Goal: Task Accomplishment & Management: Manage account settings

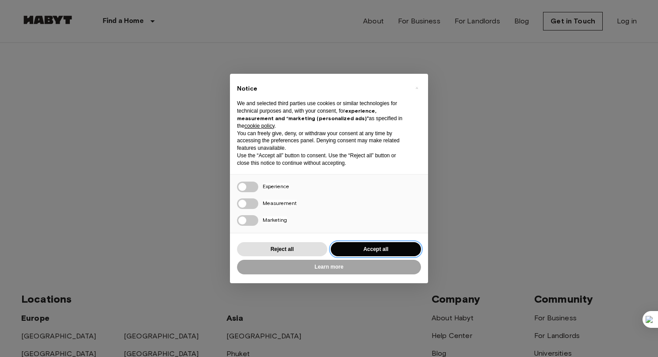
click at [376, 250] on button "Accept all" at bounding box center [376, 249] width 90 height 15
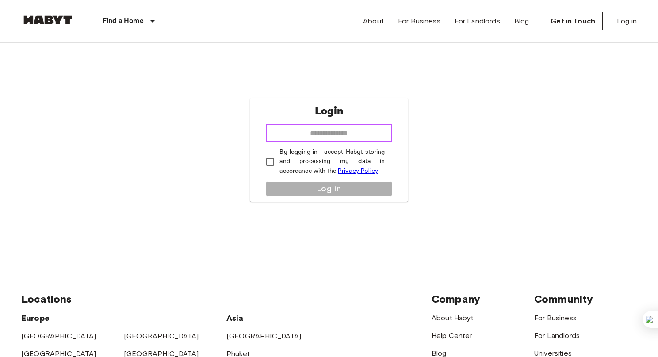
click at [315, 127] on input "email" at bounding box center [329, 134] width 126 height 18
type input "**********"
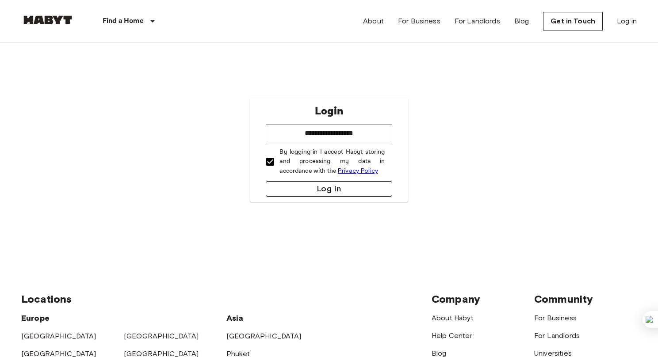
click at [310, 188] on button "Log in" at bounding box center [329, 188] width 126 height 15
click at [298, 183] on button "Log in" at bounding box center [329, 188] width 126 height 15
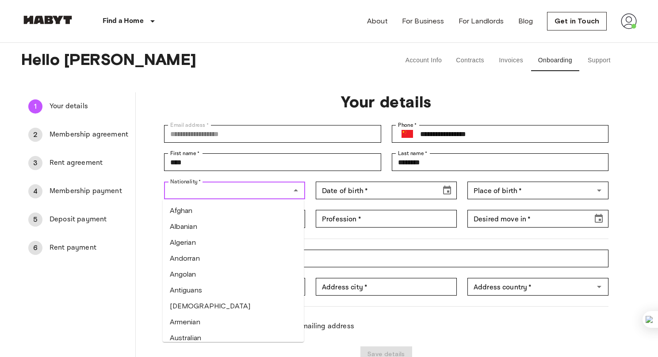
click at [236, 195] on input "Nationality   *" at bounding box center [227, 190] width 121 height 12
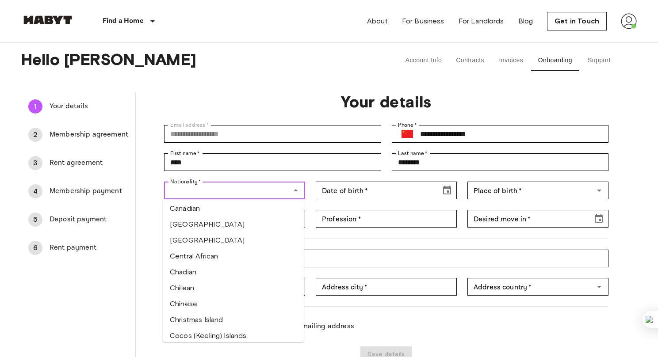
scroll to position [524, 0]
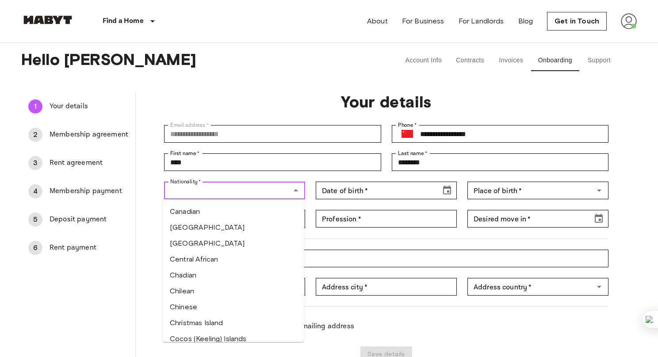
click at [200, 306] on li "Chinese" at bounding box center [233, 307] width 141 height 16
type input "*******"
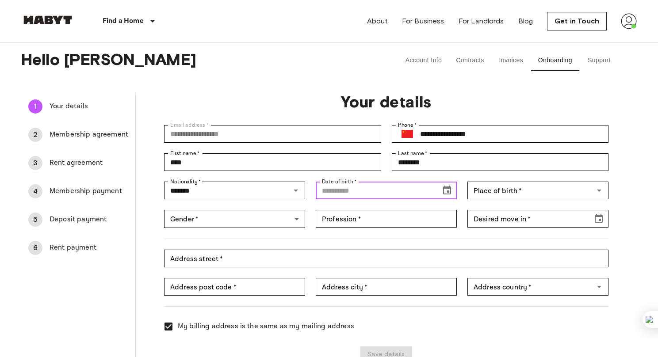
click at [376, 190] on input "Date of birth   *" at bounding box center [375, 191] width 119 height 18
click at [447, 189] on icon "Choose date" at bounding box center [446, 190] width 11 height 11
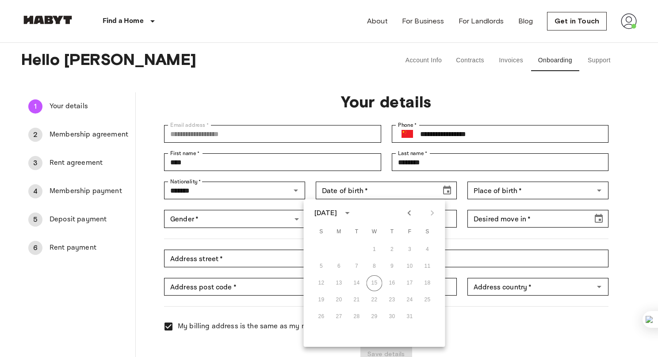
click at [337, 213] on div "October 2025" at bounding box center [325, 213] width 23 height 11
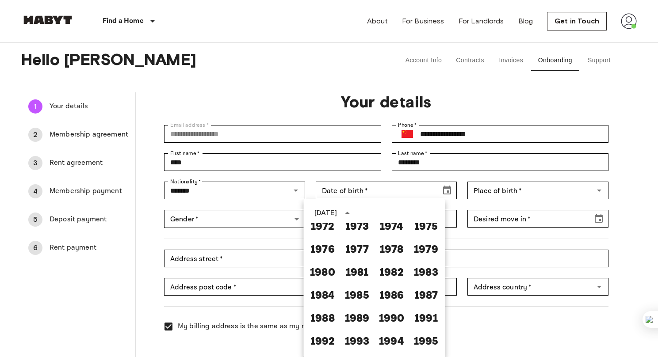
scroll to position [486, 0]
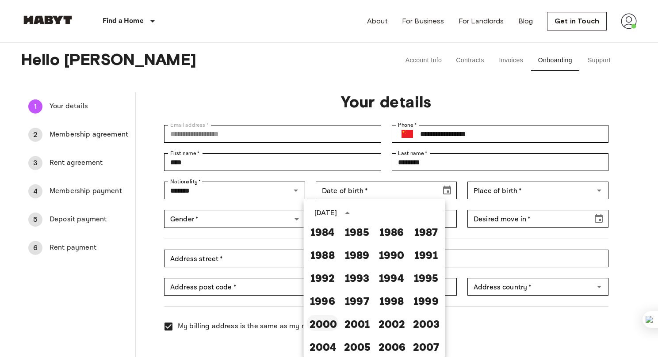
click at [321, 326] on button "2000" at bounding box center [323, 323] width 32 height 16
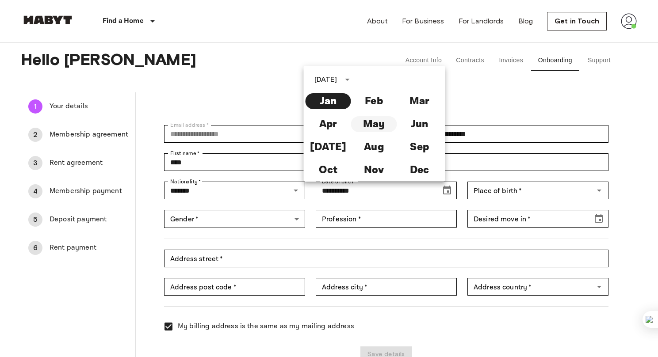
click at [376, 118] on button "May" at bounding box center [374, 124] width 46 height 16
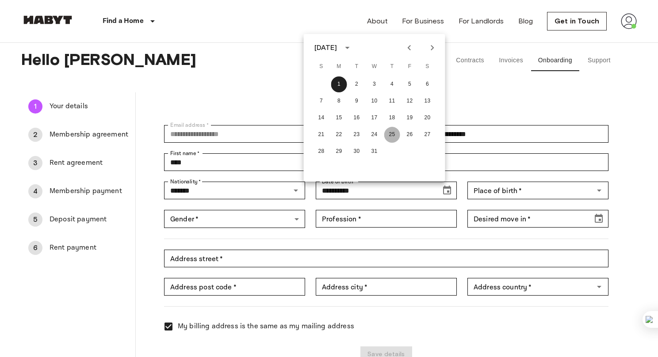
click at [393, 133] on button "25" at bounding box center [392, 135] width 16 height 16
type input "**********"
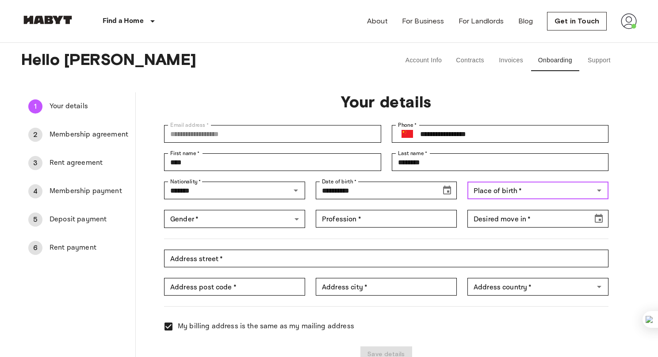
click at [520, 190] on input "Place of birth   *" at bounding box center [530, 190] width 121 height 12
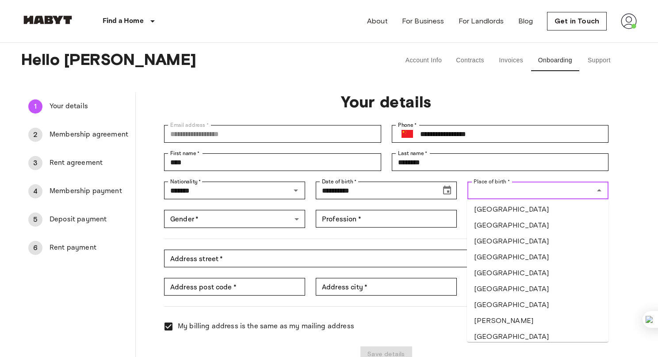
scroll to position [596, 0]
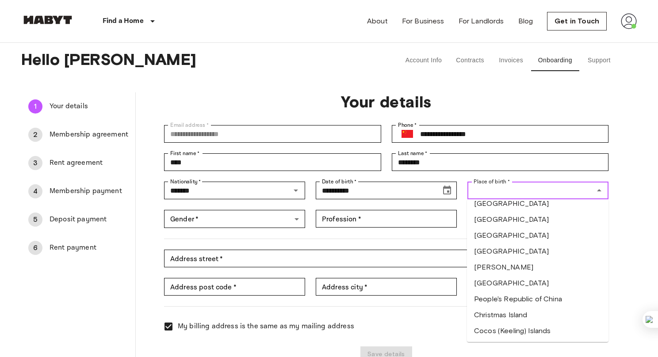
click at [498, 301] on li "People's Republic of China" at bounding box center [537, 299] width 141 height 16
type input "**********"
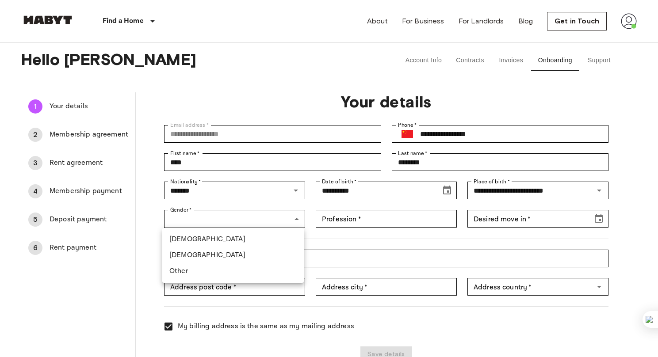
click at [221, 240] on li "[DEMOGRAPHIC_DATA]" at bounding box center [232, 240] width 141 height 16
type input "****"
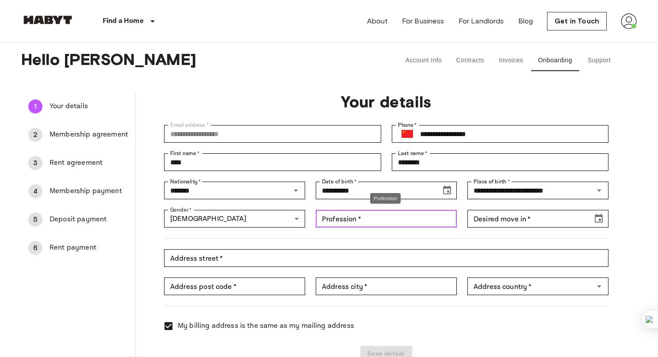
click at [338, 221] on input "Profession   *" at bounding box center [386, 219] width 141 height 18
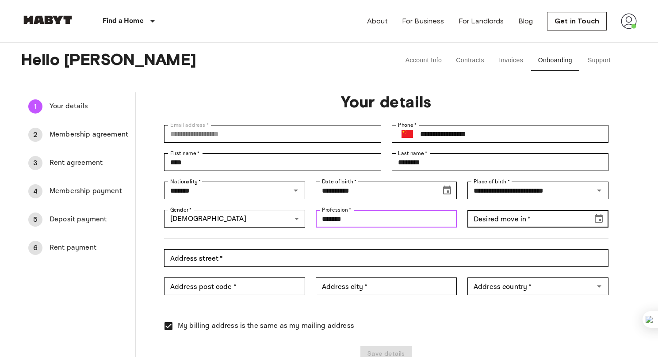
type input "*******"
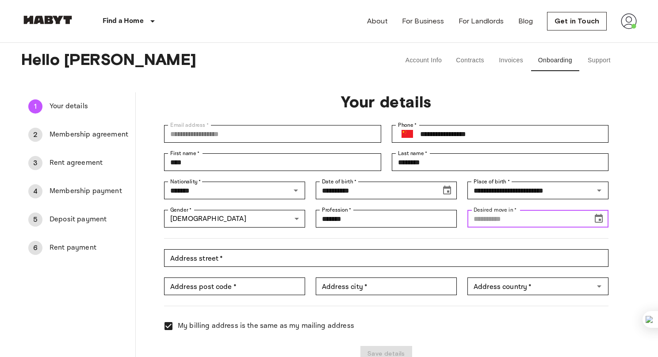
click at [507, 221] on input "Desired move in   *" at bounding box center [526, 219] width 119 height 18
click at [602, 218] on icon "Choose date" at bounding box center [598, 218] width 11 height 11
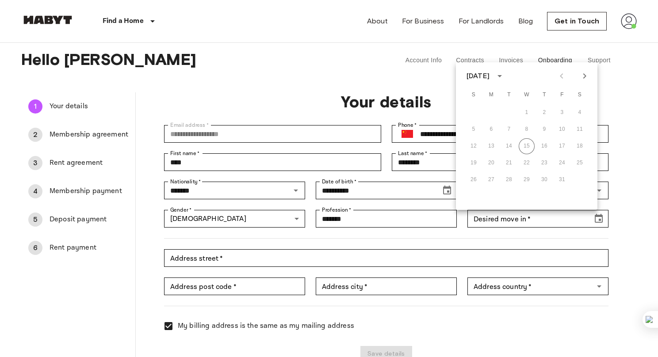
click at [586, 77] on icon "Next month" at bounding box center [584, 76] width 11 height 11
click at [564, 144] on button "14" at bounding box center [562, 146] width 16 height 16
type input "**********"
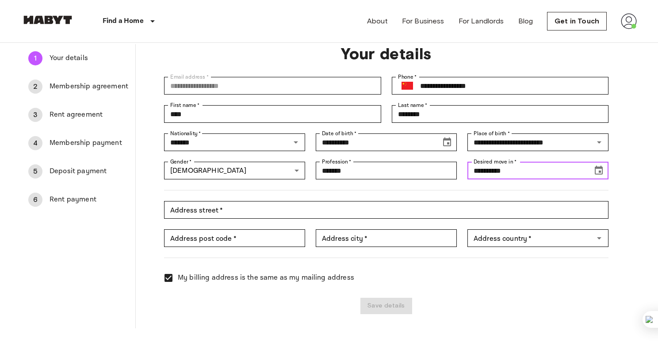
scroll to position [49, 0]
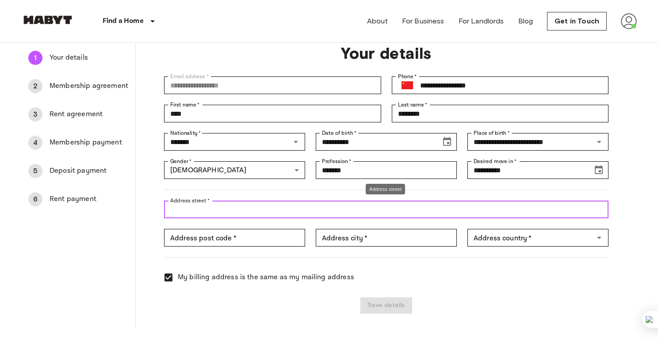
click at [236, 212] on input "Address street   *" at bounding box center [386, 210] width 444 height 18
type input "**********"
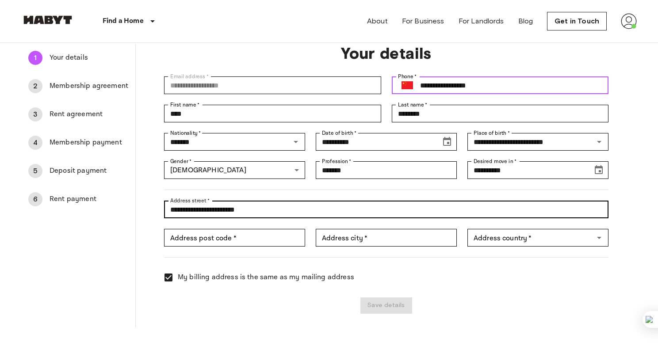
type input "**********"
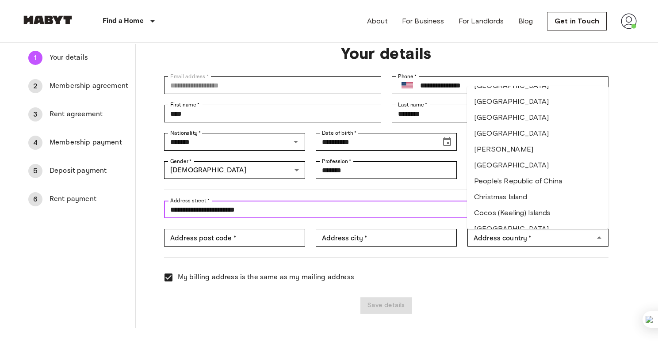
scroll to position [601, 0]
click at [497, 182] on li "People's Republic of China" at bounding box center [537, 181] width 141 height 16
type input "**********"
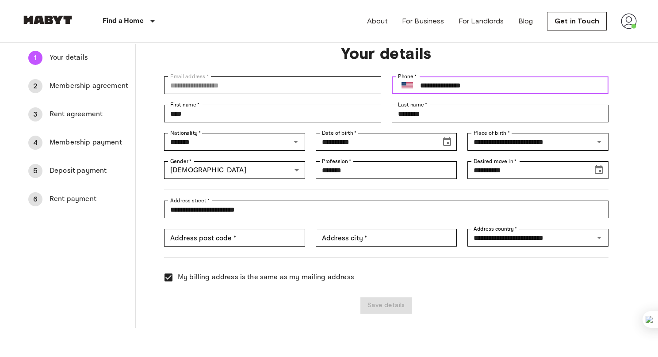
click at [405, 84] on img "Select country" at bounding box center [406, 85] width 11 height 6
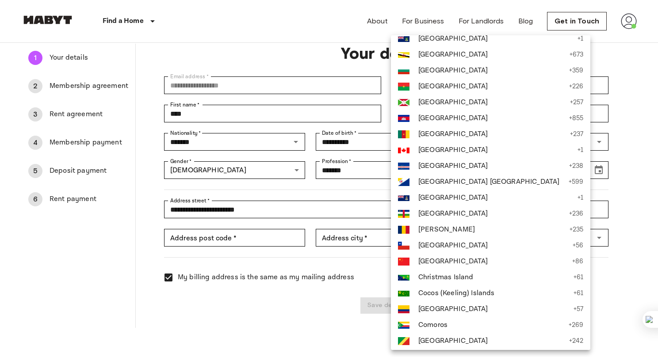
scroll to position [627, 0]
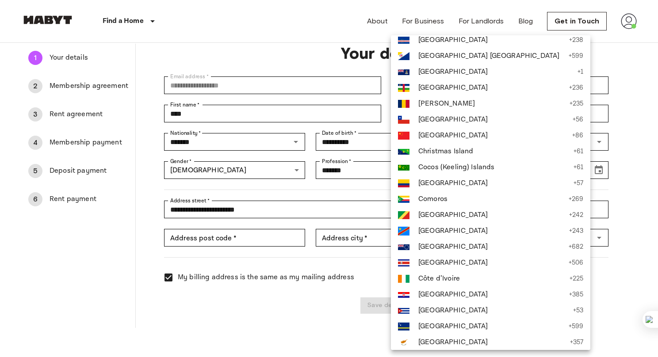
click at [445, 137] on span "China" at bounding box center [492, 135] width 149 height 11
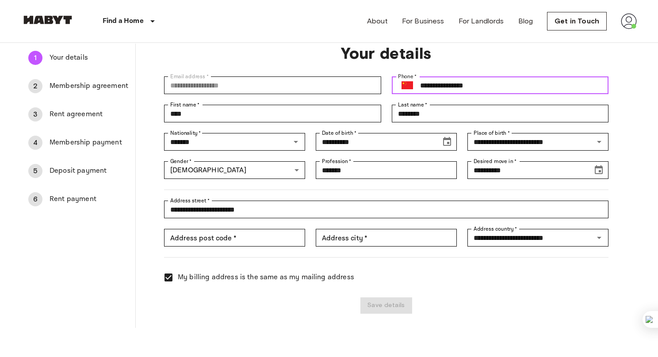
click at [488, 84] on input "**********" at bounding box center [514, 85] width 188 height 18
click at [431, 85] on input "**********" at bounding box center [514, 85] width 188 height 18
type input "**********"
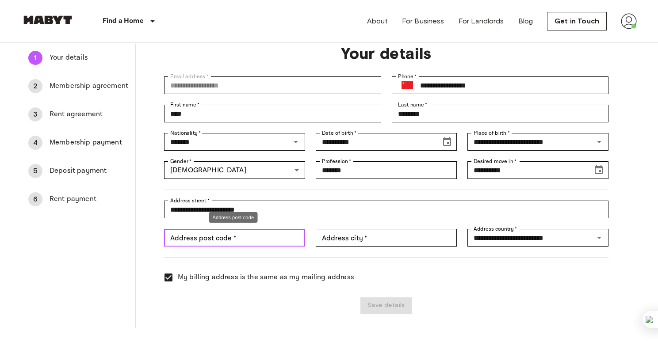
click at [226, 240] on input "Address post code   *" at bounding box center [234, 238] width 141 height 18
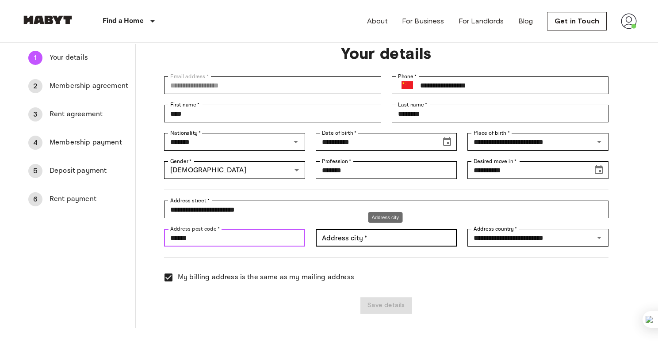
type input "******"
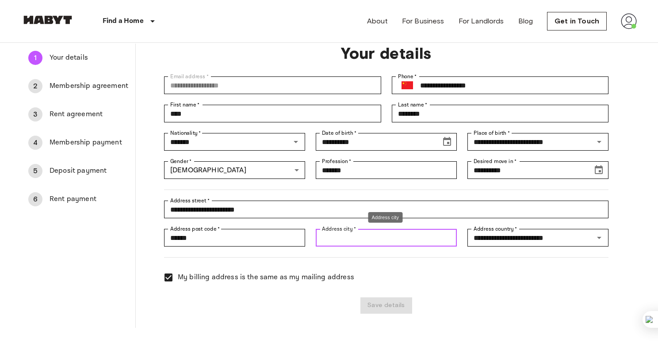
click at [346, 237] on input "Address city   *" at bounding box center [386, 238] width 141 height 18
type input "********"
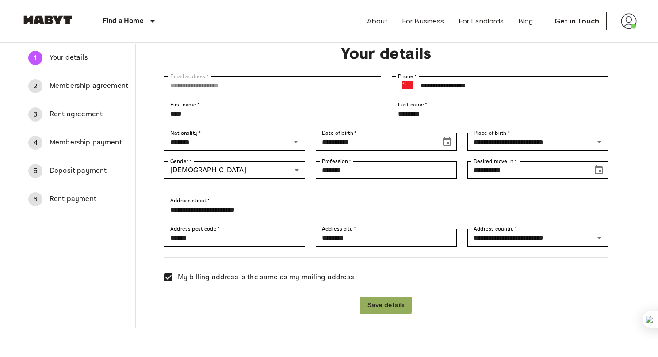
click at [367, 300] on button "Save details" at bounding box center [386, 305] width 52 height 16
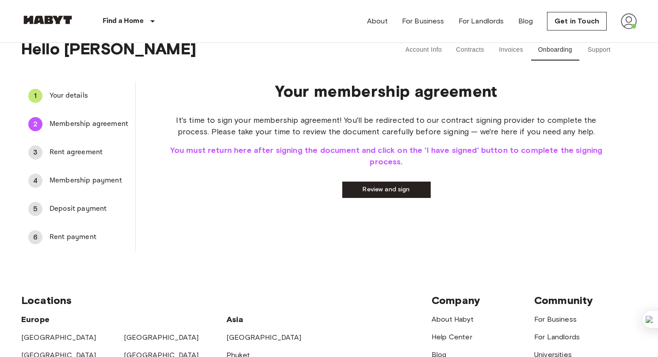
scroll to position [0, 0]
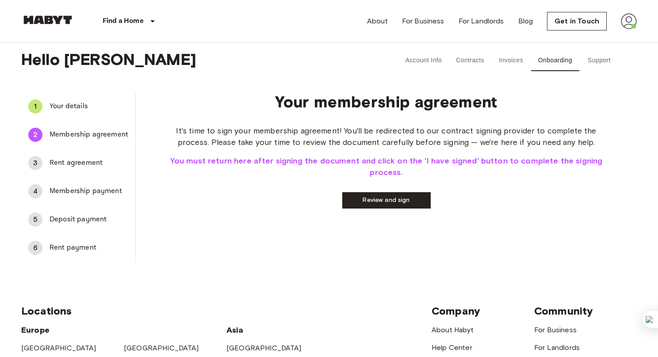
click at [389, 198] on link "Review and sign" at bounding box center [386, 200] width 88 height 16
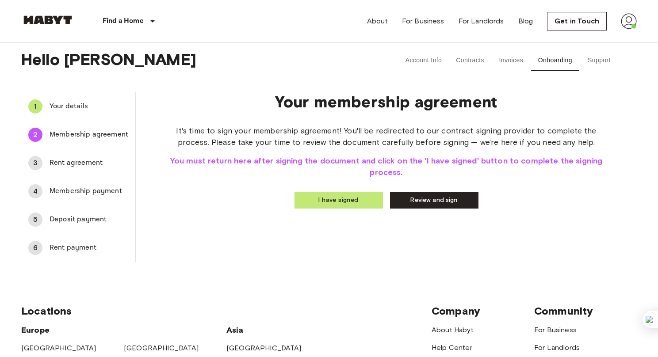
click at [338, 200] on button "I have signed" at bounding box center [338, 200] width 88 height 16
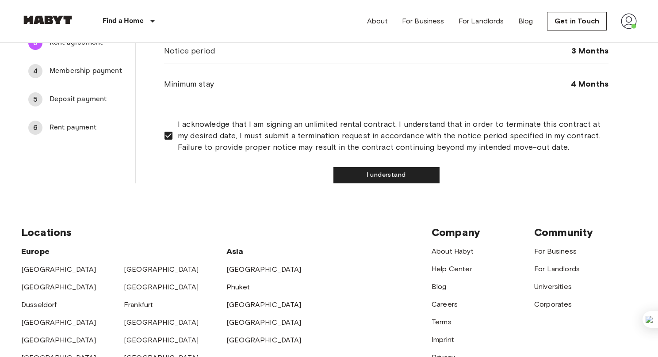
scroll to position [24, 0]
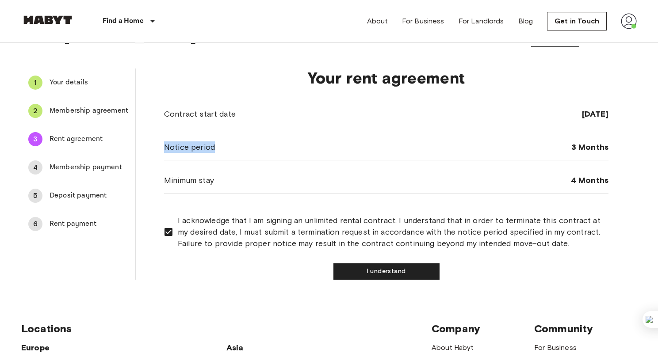
drag, startPoint x: 163, startPoint y: 146, endPoint x: 231, endPoint y: 143, distance: 67.7
click at [231, 143] on div "Your rent agreement Contract start date 14 Nov 2025 Notice period 3 Months Mini…" at bounding box center [386, 173] width 501 height 211
copy span "Notice period"
click at [421, 122] on div "Contract start date 14 Nov 2025" at bounding box center [386, 114] width 444 height 26
click at [393, 272] on button "I understand" at bounding box center [386, 271] width 106 height 16
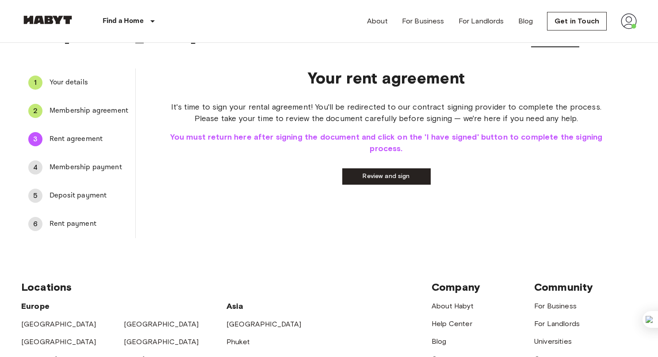
scroll to position [3, 0]
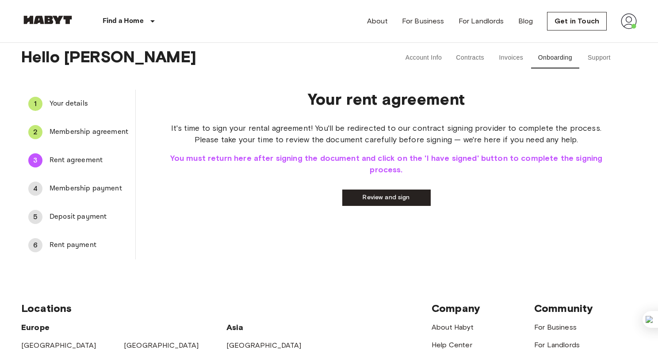
click at [343, 157] on span "You must return here after signing the document and click on the 'I have signed…" at bounding box center [386, 163] width 444 height 23
click at [368, 196] on link "Review and sign" at bounding box center [386, 198] width 88 height 16
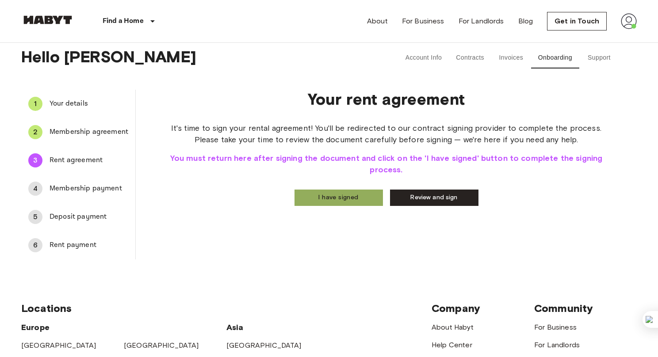
click at [357, 199] on button "I have signed" at bounding box center [338, 198] width 88 height 16
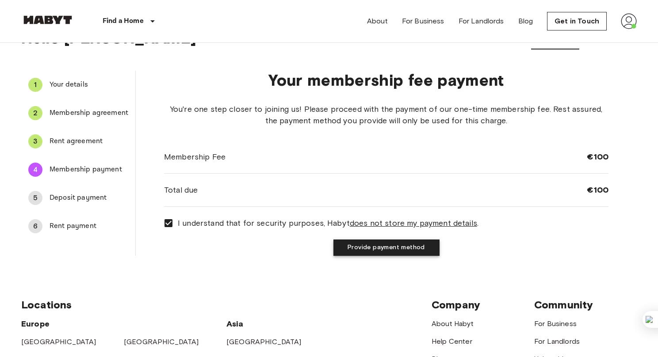
scroll to position [52, 0]
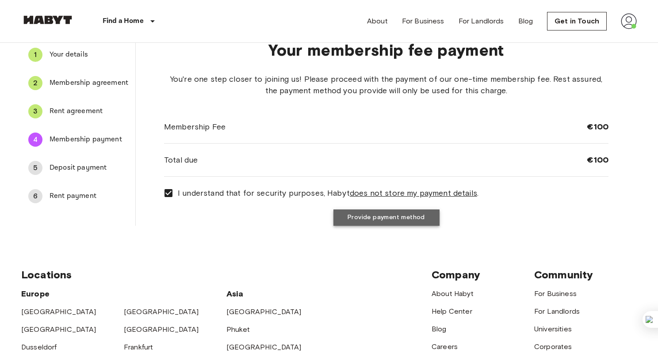
click at [378, 217] on button "Provide payment method" at bounding box center [386, 217] width 106 height 16
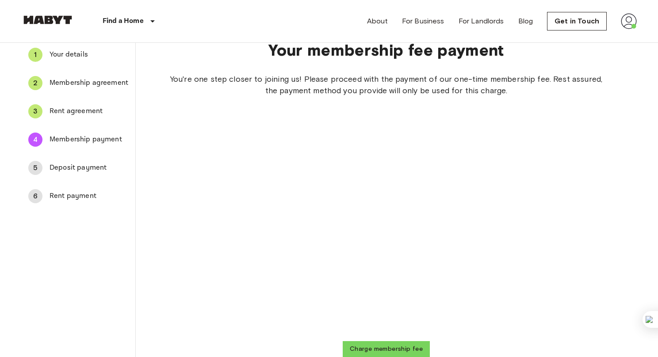
click at [498, 218] on div "You're one step closer to joining us! Please proceed with the payment of our on…" at bounding box center [386, 215] width 444 height 284
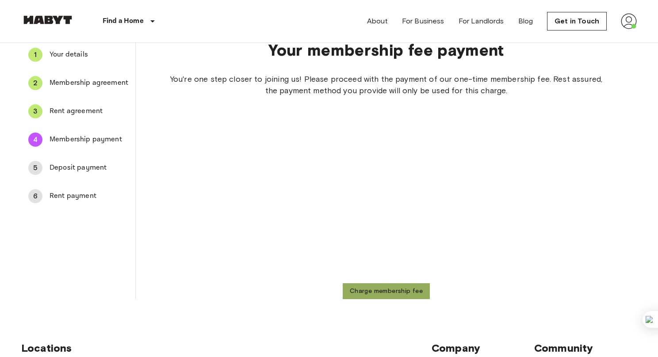
click at [382, 293] on button "Charge membership fee" at bounding box center [385, 291] width 87 height 16
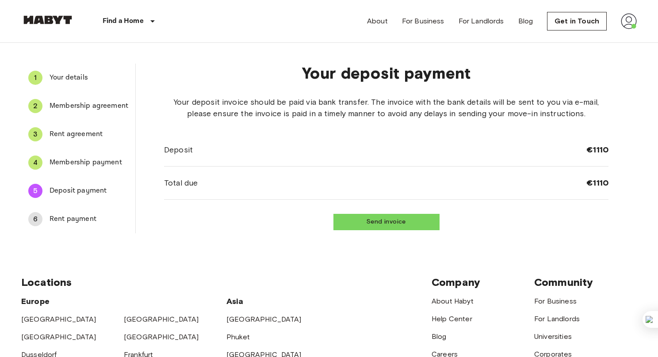
scroll to position [29, 0]
click at [384, 220] on button "Send invoice" at bounding box center [386, 221] width 106 height 16
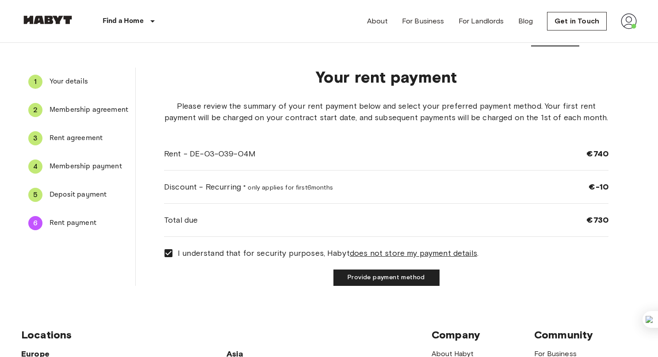
scroll to position [24, 0]
click at [91, 194] on span "Deposit payment" at bounding box center [88, 195] width 79 height 11
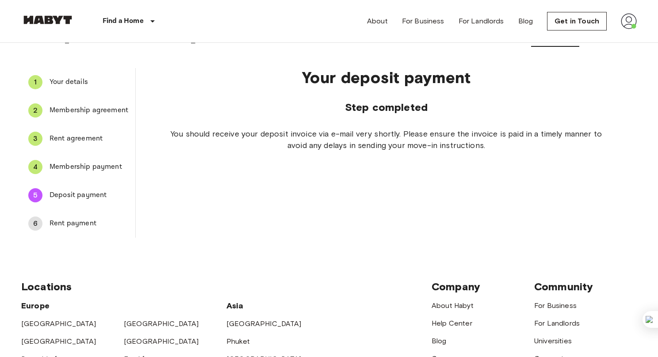
click at [62, 226] on span "Rent payment" at bounding box center [88, 223] width 79 height 11
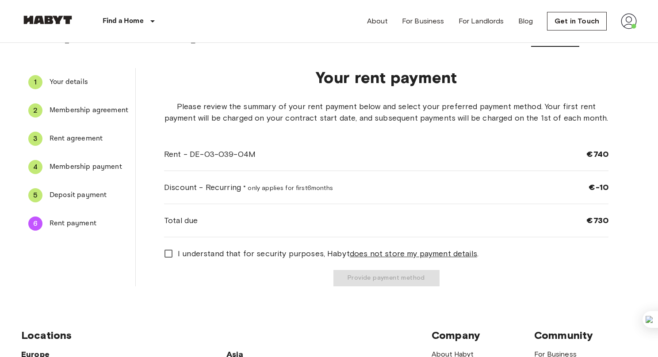
click at [67, 171] on span "Membership payment" at bounding box center [88, 167] width 79 height 11
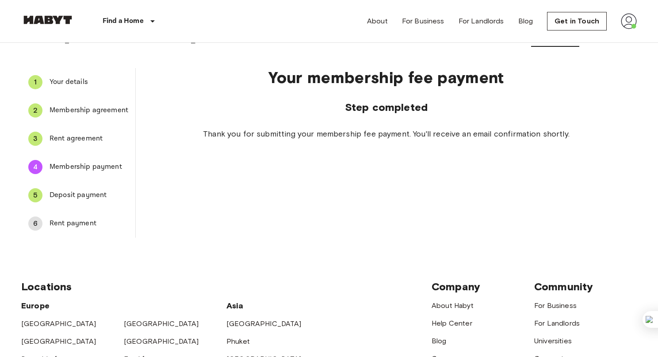
click at [72, 199] on span "Deposit payment" at bounding box center [88, 195] width 79 height 11
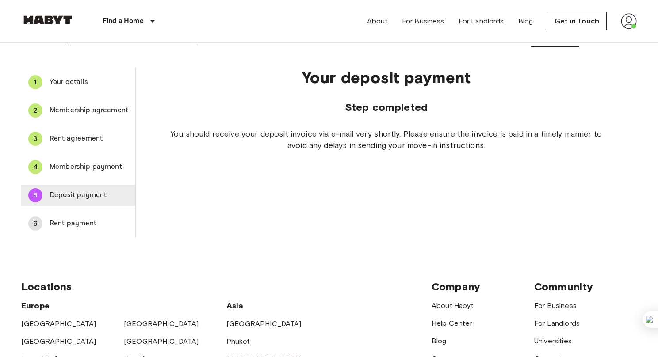
click at [88, 193] on span "Deposit payment" at bounding box center [88, 195] width 79 height 11
click at [72, 197] on span "Deposit payment" at bounding box center [88, 195] width 79 height 11
click at [67, 224] on span "Rent payment" at bounding box center [88, 223] width 79 height 11
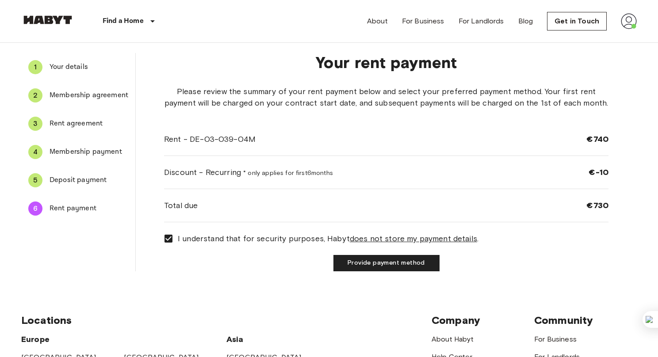
scroll to position [40, 0]
click at [386, 235] on u "does not store my payment details" at bounding box center [413, 238] width 127 height 10
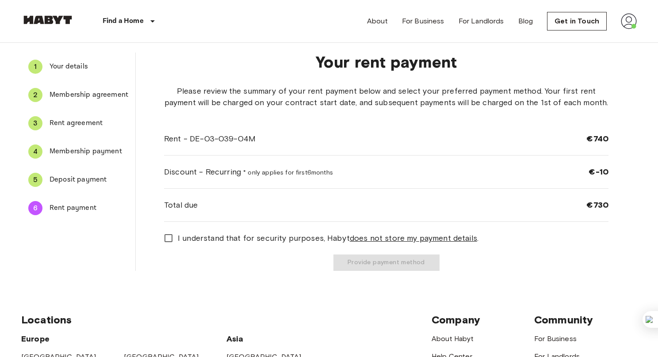
click at [386, 235] on u "does not store my payment details" at bounding box center [413, 238] width 127 height 10
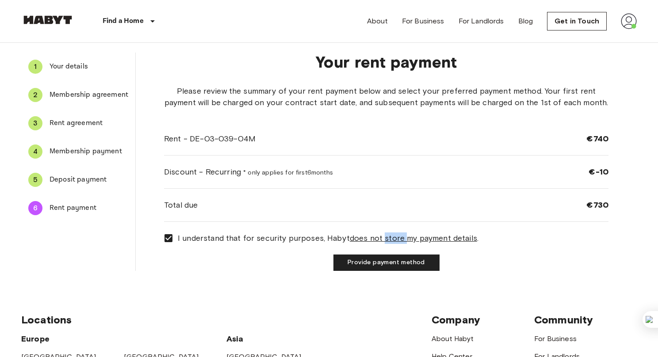
click at [385, 235] on u "does not store my payment details" at bounding box center [413, 238] width 127 height 10
click at [68, 186] on div "5 Deposit payment" at bounding box center [78, 179] width 114 height 21
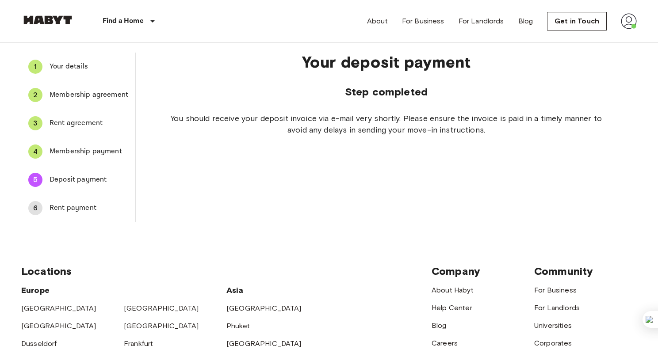
click at [63, 201] on div "6 Rent payment" at bounding box center [78, 208] width 114 height 21
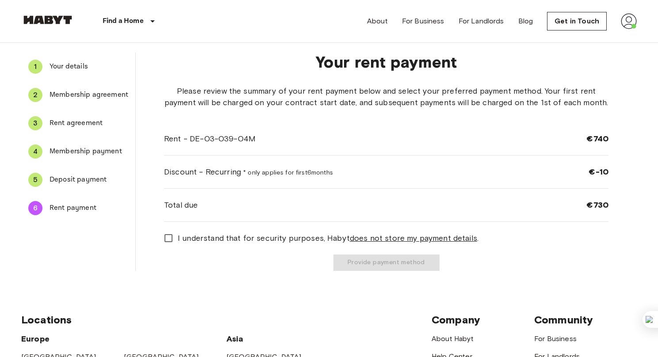
click at [216, 243] on span "I understand that for security purposes, Habyt does not store my payment detail…" at bounding box center [328, 237] width 300 height 11
click at [406, 261] on button "Provide payment method" at bounding box center [386, 263] width 106 height 16
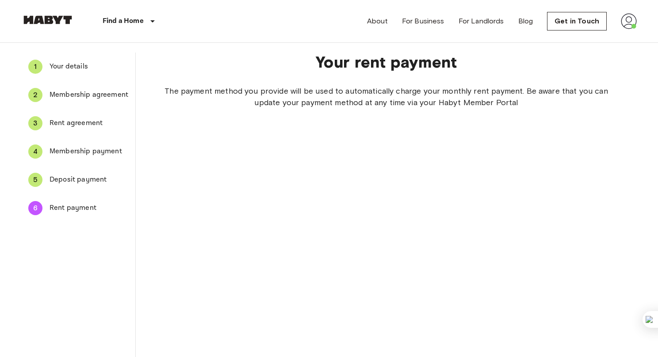
scroll to position [98, 0]
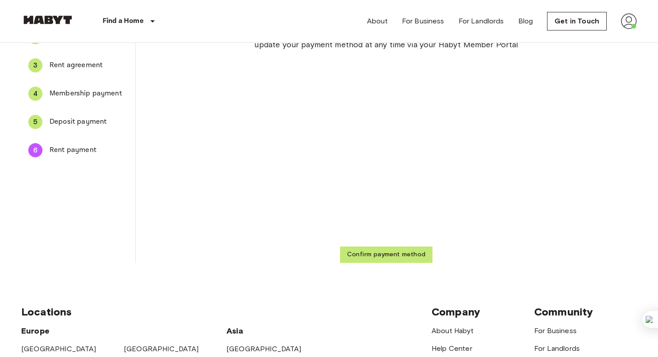
click at [394, 254] on button "Confirm payment method" at bounding box center [386, 255] width 93 height 16
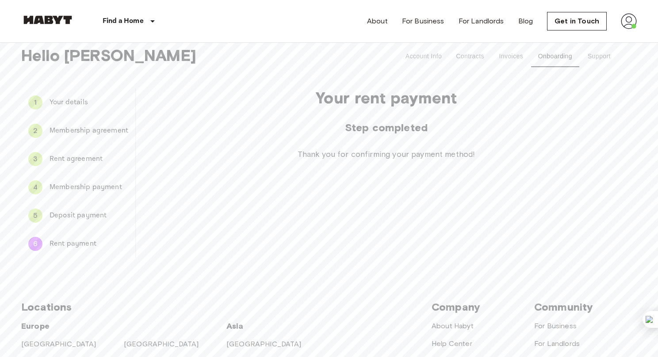
scroll to position [3, 0]
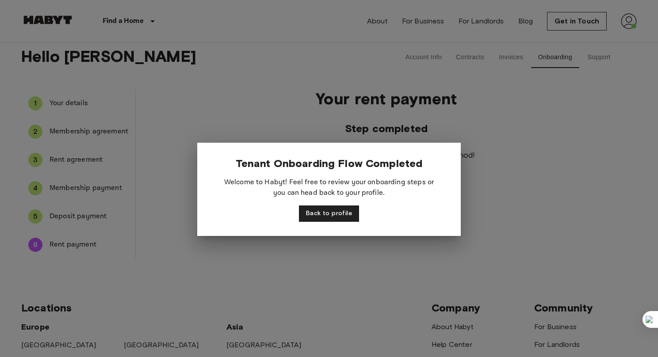
click at [437, 115] on div at bounding box center [329, 178] width 658 height 357
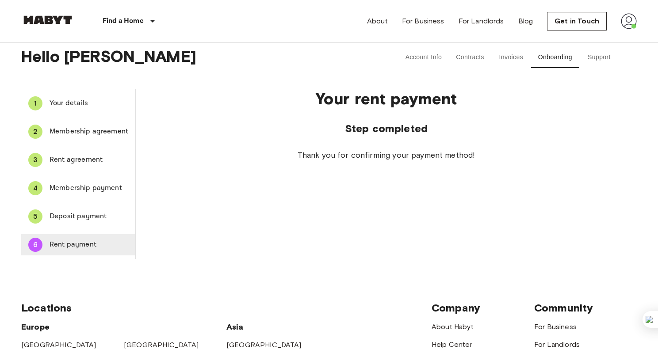
click at [71, 247] on span "Rent payment" at bounding box center [88, 245] width 79 height 11
click at [82, 156] on span "Rent agreement" at bounding box center [88, 160] width 79 height 11
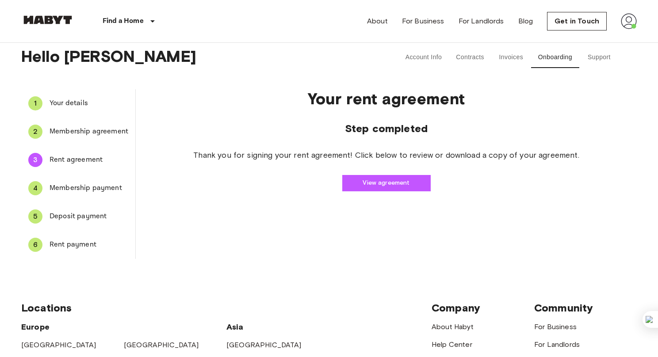
click at [372, 182] on link "View agreement" at bounding box center [386, 183] width 88 height 16
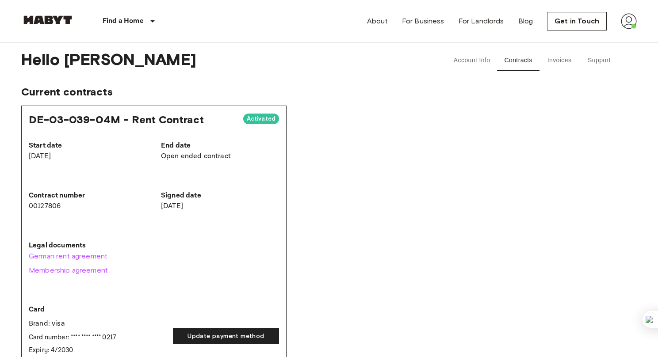
click at [259, 118] on span "Activated" at bounding box center [261, 118] width 36 height 9
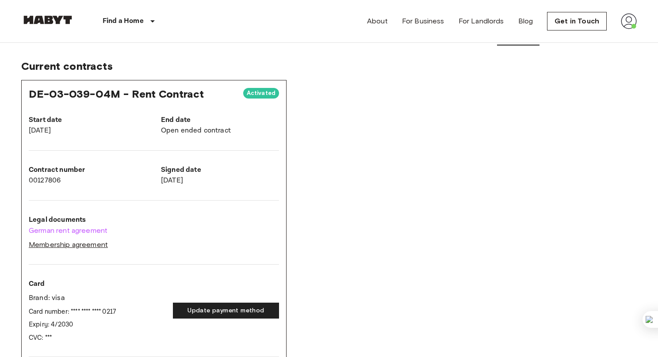
click at [91, 246] on link "Membership agreement" at bounding box center [154, 245] width 250 height 11
click at [103, 229] on link "German rent agreement" at bounding box center [154, 230] width 250 height 11
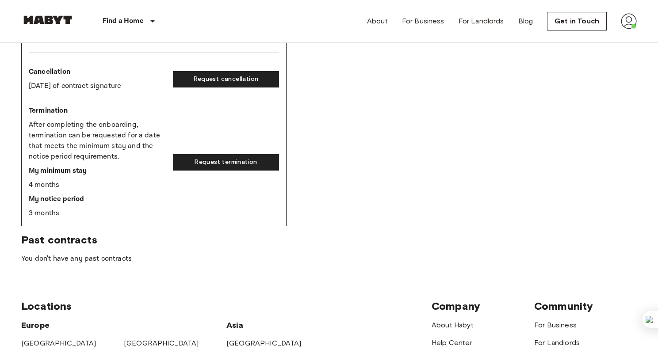
scroll to position [330, 0]
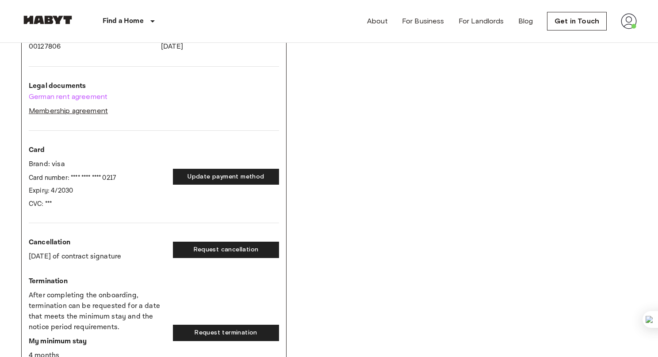
click at [82, 110] on link "Membership agreement" at bounding box center [154, 111] width 250 height 11
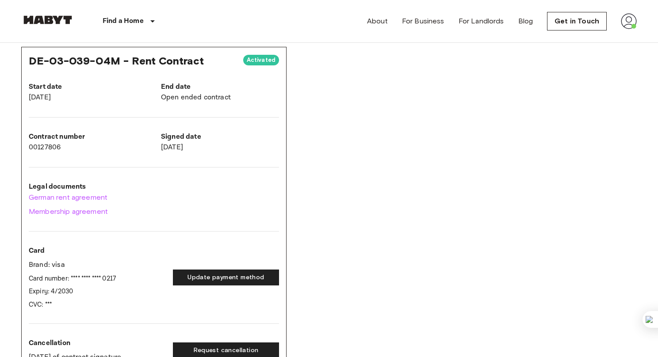
scroll to position [58, 0]
click at [95, 213] on link "Membership agreement" at bounding box center [154, 212] width 250 height 11
click at [77, 212] on link "Membership agreement" at bounding box center [154, 212] width 250 height 11
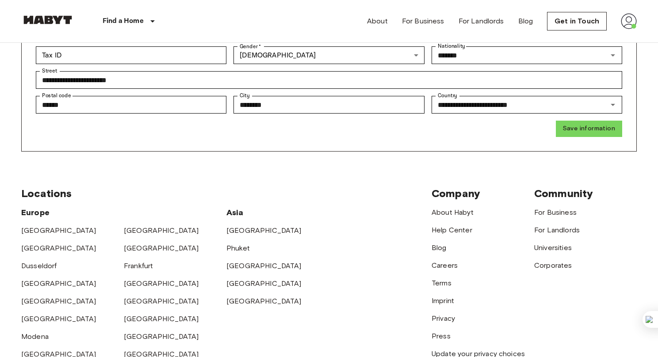
scroll to position [55, 0]
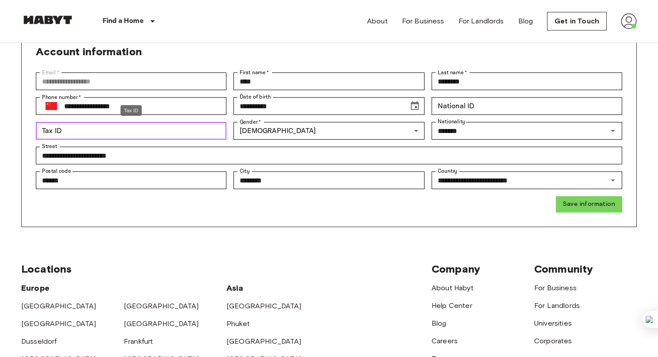
click at [148, 122] on input "Tax ID" at bounding box center [131, 131] width 190 height 18
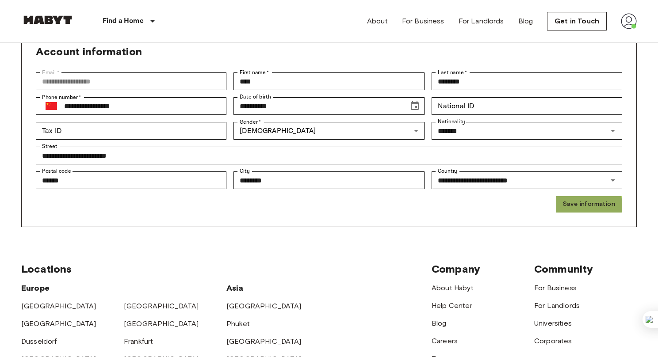
click at [573, 205] on button "Save information" at bounding box center [588, 204] width 66 height 16
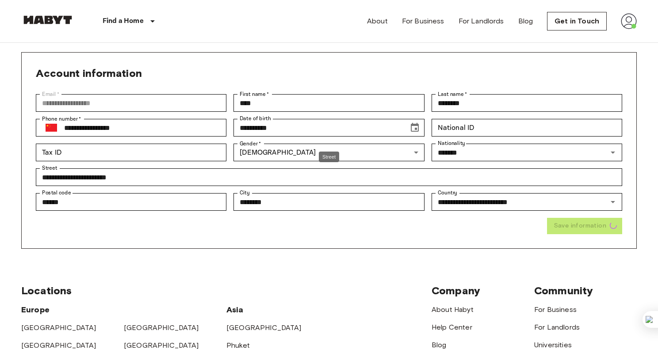
scroll to position [0, 0]
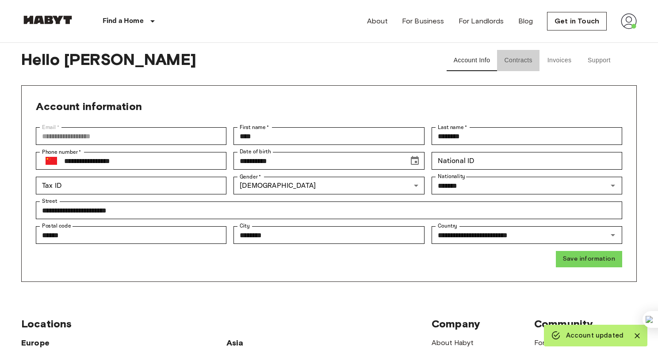
click at [519, 58] on button "Contracts" at bounding box center [518, 60] width 42 height 21
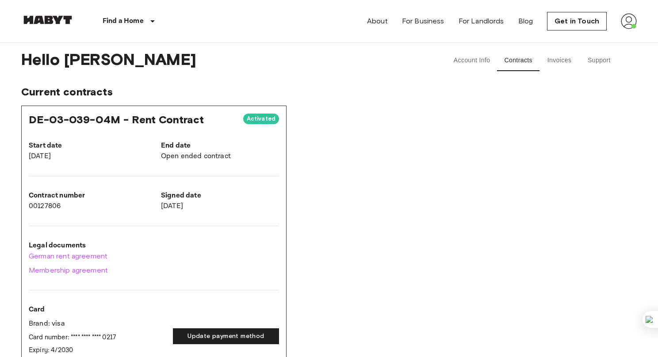
scroll to position [114, 0]
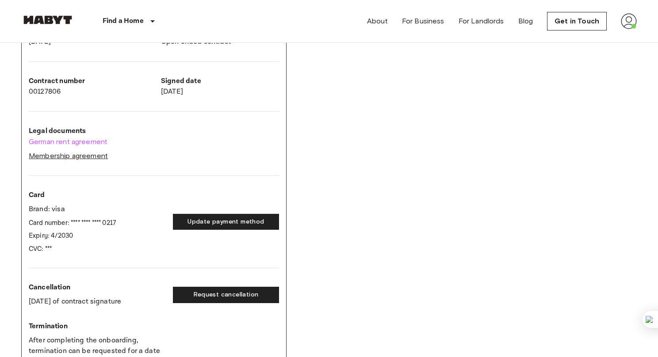
click at [93, 156] on link "Membership agreement" at bounding box center [154, 156] width 250 height 11
click at [216, 222] on button "Update payment method" at bounding box center [226, 222] width 106 height 16
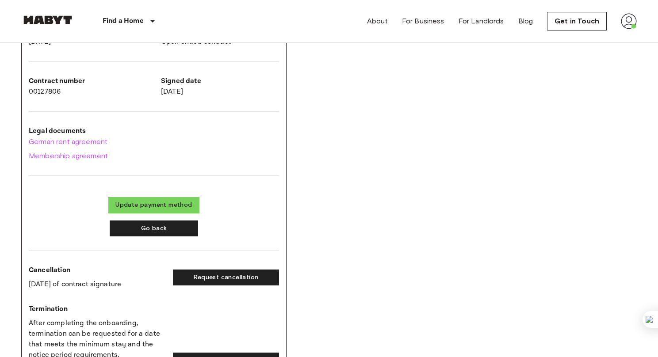
click at [202, 243] on div "DE-03-039-04M - Rent Contract Activated Start date [DATE] End date Open ended c…" at bounding box center [153, 207] width 265 height 433
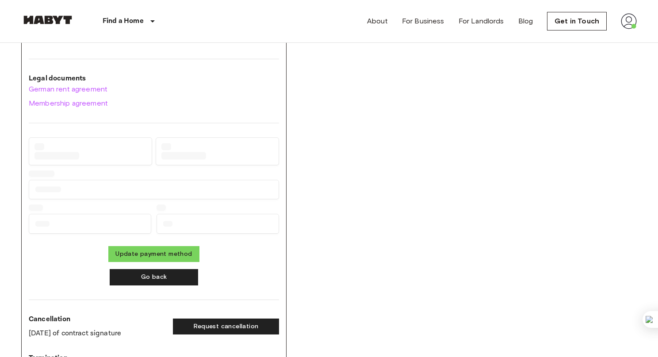
scroll to position [167, 0]
